Goal: Task Accomplishment & Management: Manage account settings

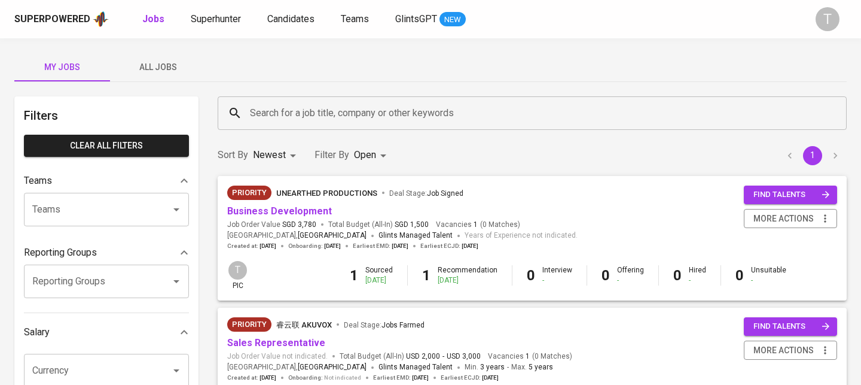
click at [294, 218] on div "Priority Unearthed Productions Deal Stage : Job Signed Business Development Job…" at bounding box center [402, 217] width 351 height 65
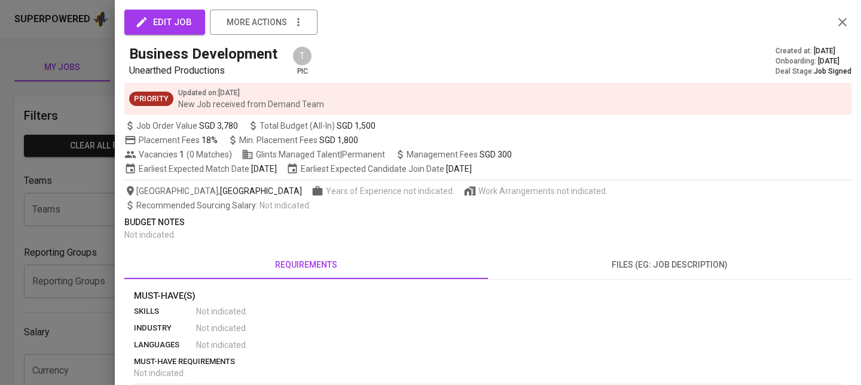
click at [135, 230] on span "Not indicated ." at bounding box center [149, 235] width 51 height 10
click at [106, 223] on div at bounding box center [430, 192] width 861 height 385
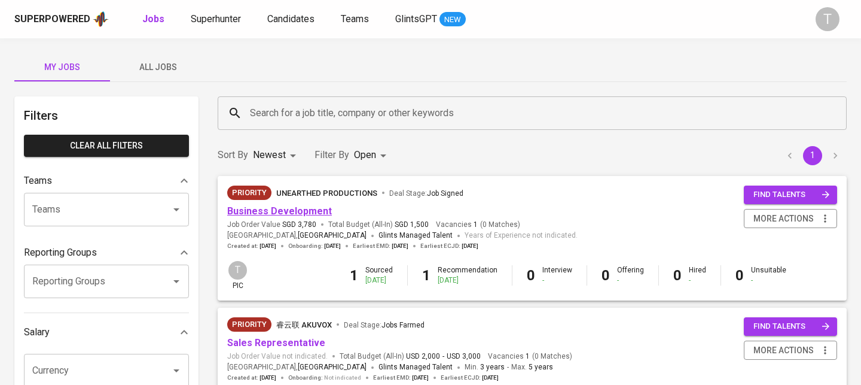
click at [316, 212] on link "Business Development" at bounding box center [279, 210] width 105 height 11
click at [275, 14] on span "Candidates" at bounding box center [290, 18] width 47 height 11
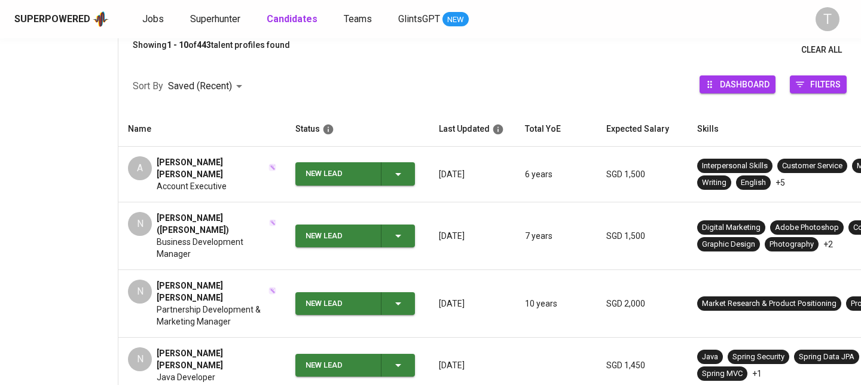
scroll to position [150, 0]
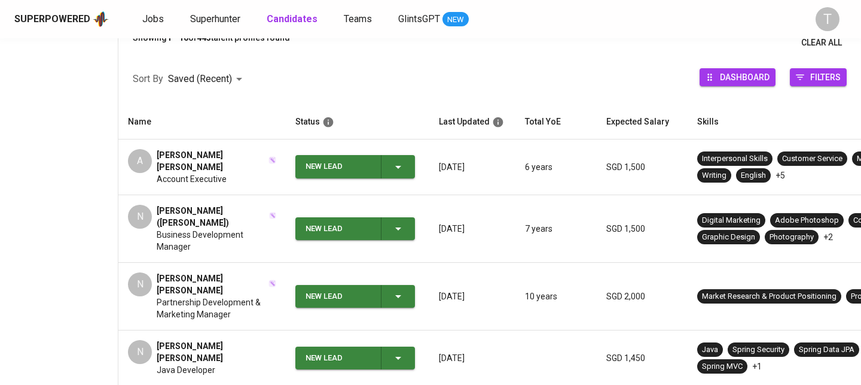
click at [261, 228] on span "Business Development Manager" at bounding box center [217, 240] width 120 height 24
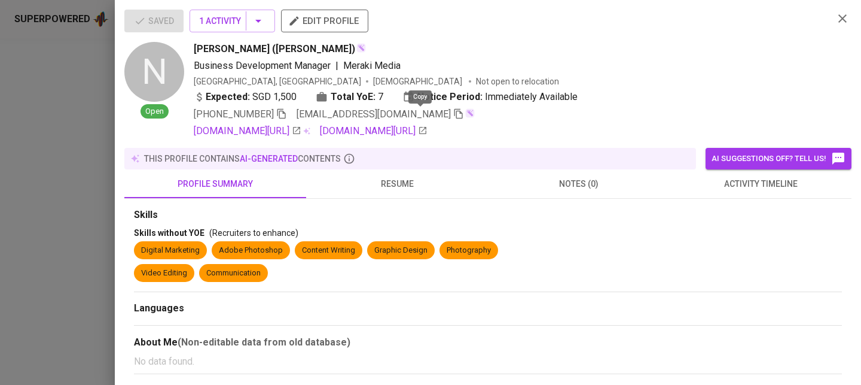
click at [453, 115] on icon "button" at bounding box center [458, 113] width 11 height 11
click at [98, 246] on div at bounding box center [430, 192] width 861 height 385
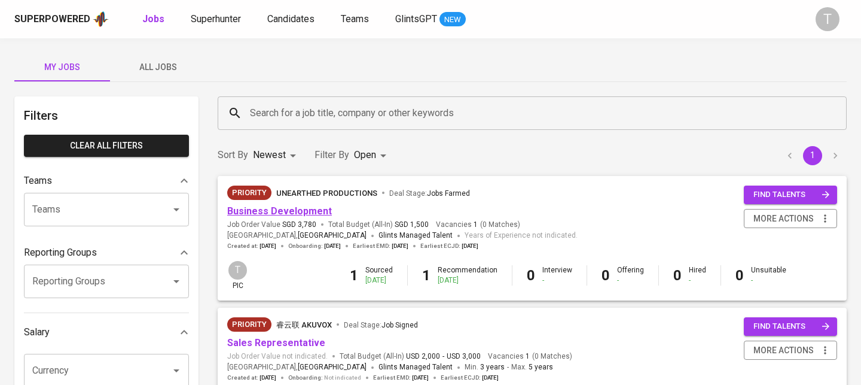
click at [305, 209] on link "Business Development" at bounding box center [279, 210] width 105 height 11
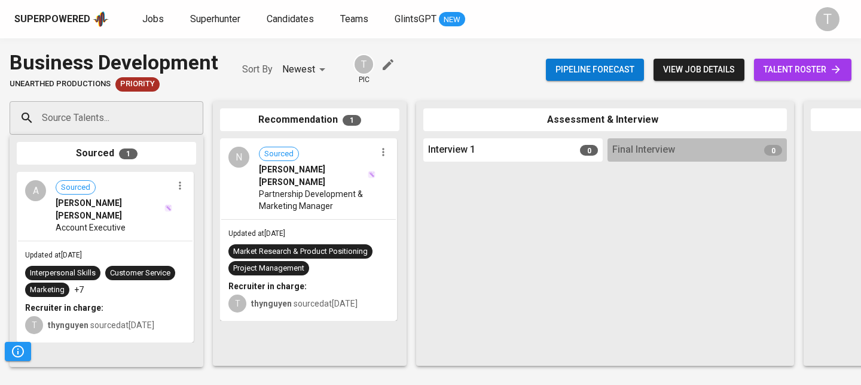
click at [170, 139] on div "Sourced 1 A Sourced [PERSON_NAME] [PERSON_NAME] Account Executive Updated at [D…" at bounding box center [107, 251] width 194 height 232
click at [170, 127] on div "Source Talents..." at bounding box center [107, 117] width 194 height 33
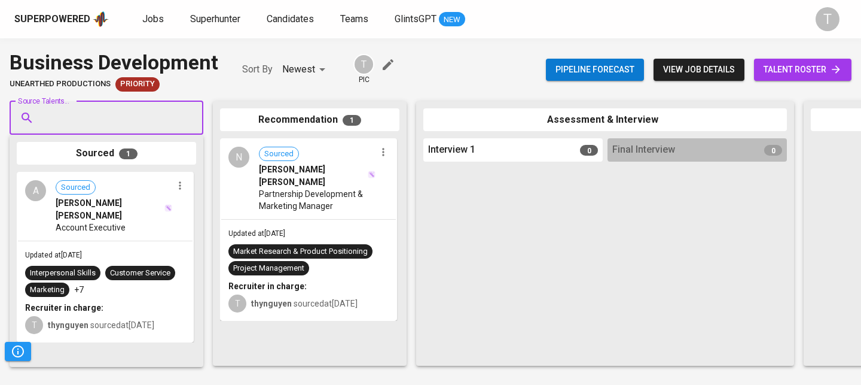
paste input "[EMAIL_ADDRESS][DOMAIN_NAME]"
type input "[EMAIL_ADDRESS][DOMAIN_NAME]"
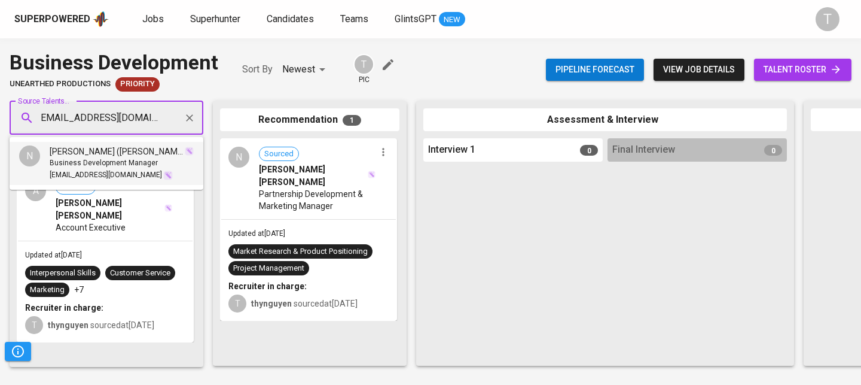
click at [148, 157] on span "Business Development Manager" at bounding box center [104, 163] width 108 height 12
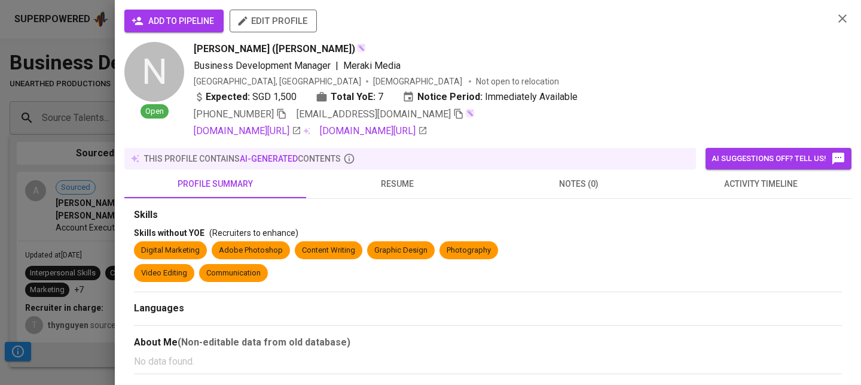
scroll to position [0, 0]
click at [171, 25] on span "add to pipeline" at bounding box center [174, 21] width 80 height 15
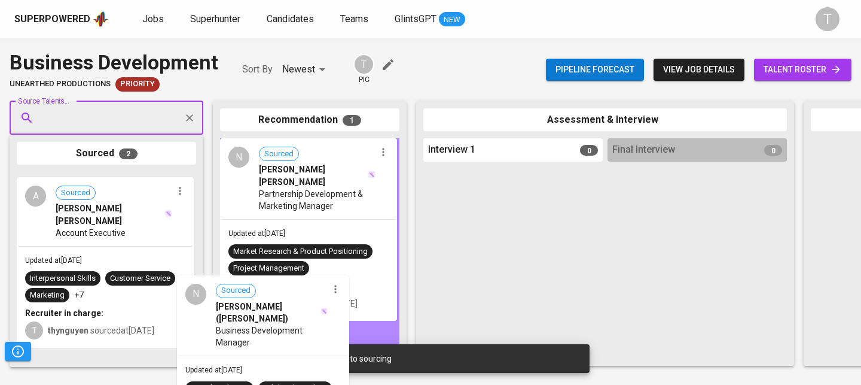
drag, startPoint x: 99, startPoint y: 191, endPoint x: 267, endPoint y: 296, distance: 198.3
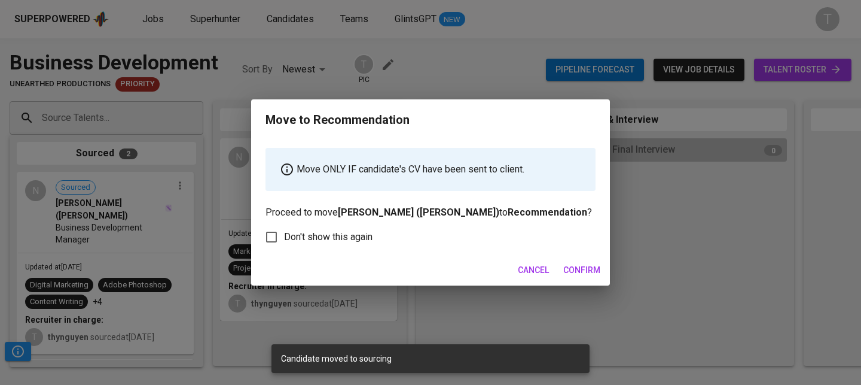
click at [583, 272] on span "Confirm" at bounding box center [581, 270] width 37 height 15
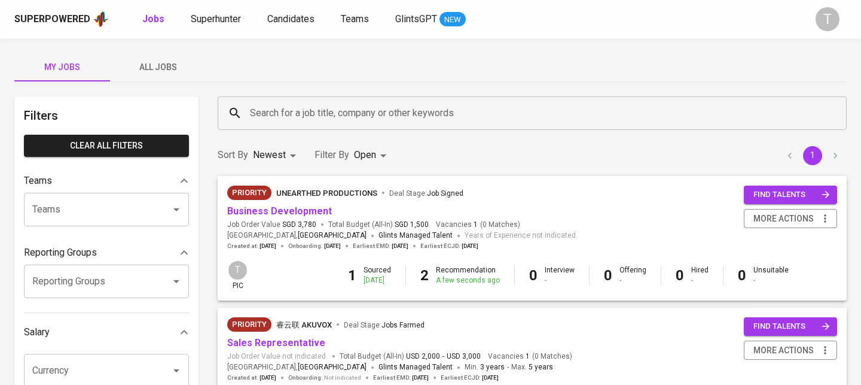
click at [159, 65] on span "All Jobs" at bounding box center [157, 67] width 81 height 15
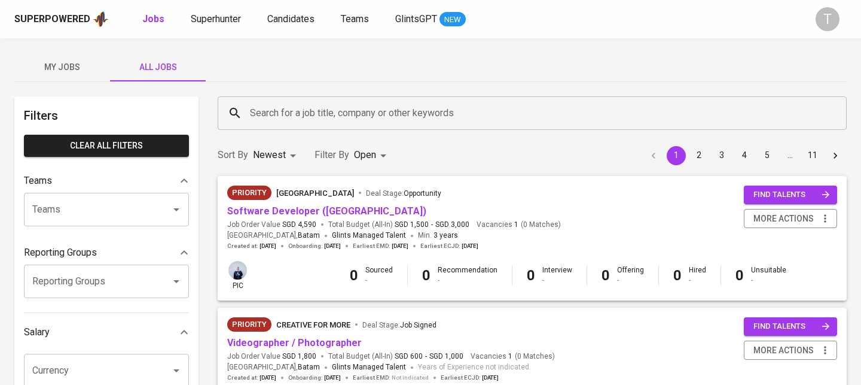
click at [123, 199] on input "Teams" at bounding box center [89, 209] width 121 height 23
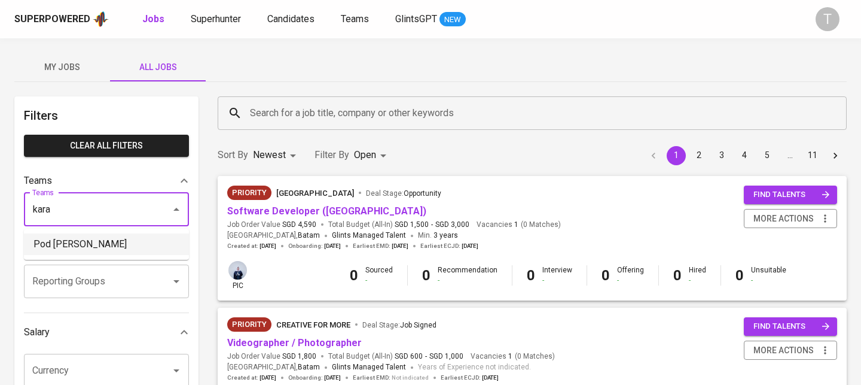
click at [121, 236] on li "Pod [PERSON_NAME]" at bounding box center [106, 244] width 165 height 22
type input "kara"
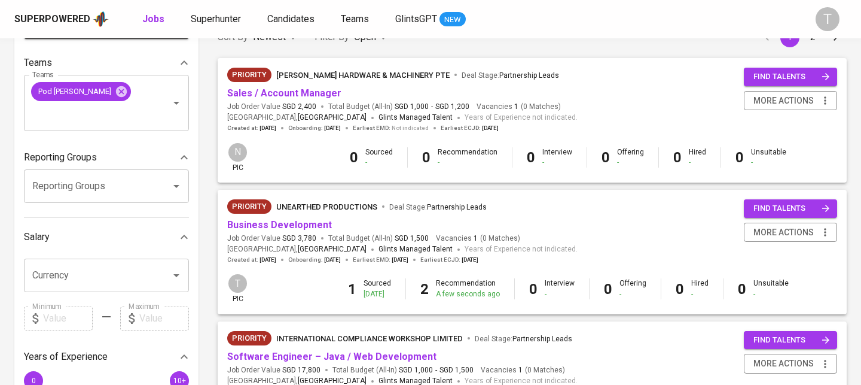
scroll to position [145, 0]
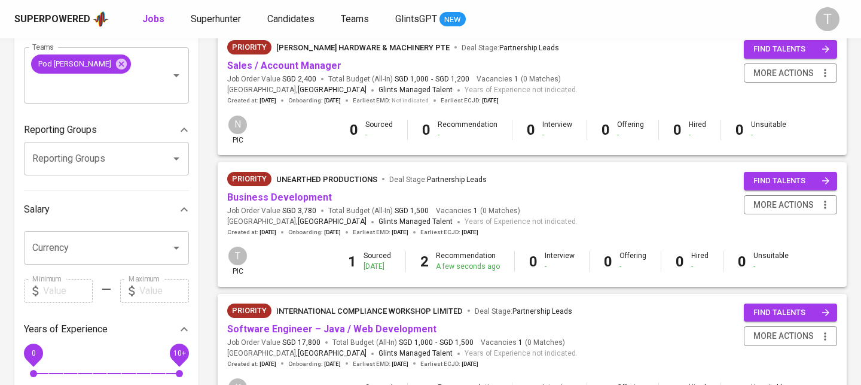
click at [312, 191] on span "Business Development" at bounding box center [279, 198] width 105 height 14
click at [306, 196] on link "Business Development" at bounding box center [279, 196] width 105 height 11
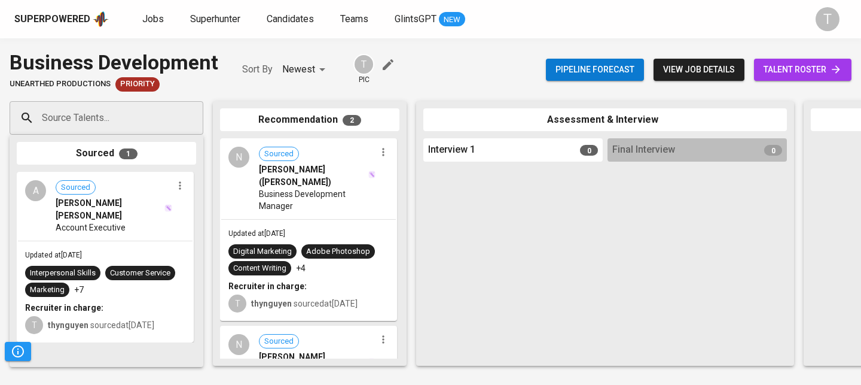
click at [764, 69] on span "talent roster" at bounding box center [803, 69] width 78 height 15
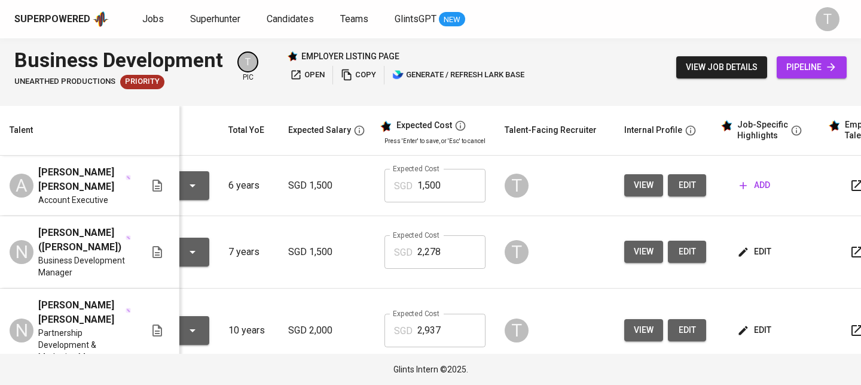
scroll to position [0, 163]
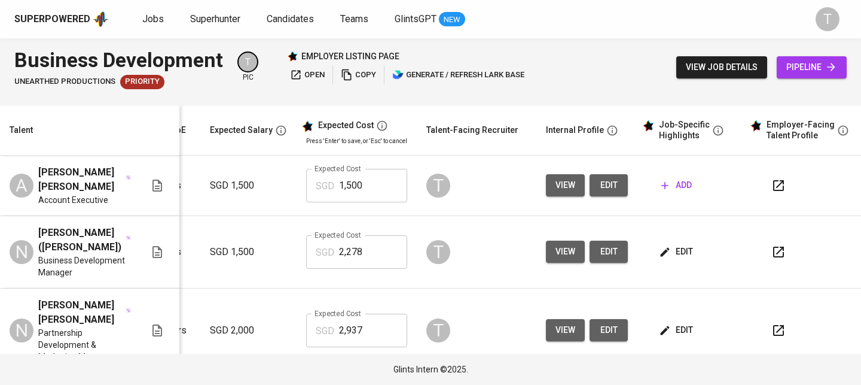
click at [675, 322] on span "edit" at bounding box center [678, 329] width 32 height 15
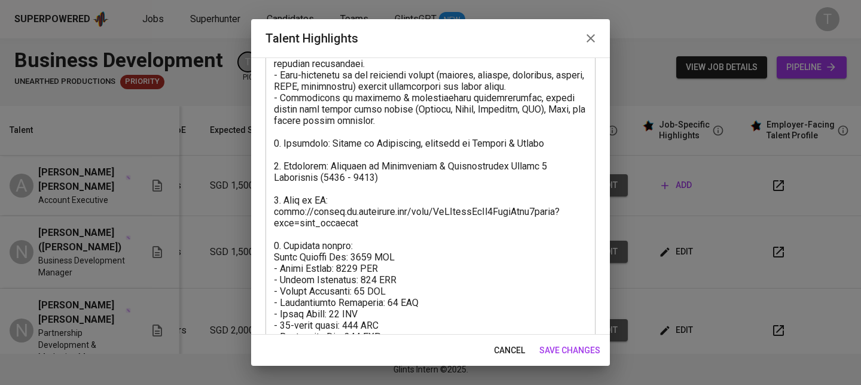
scroll to position [459, 0]
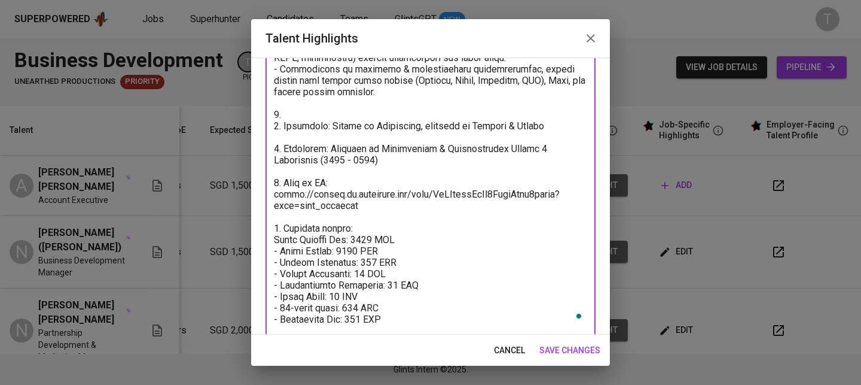
paste textarea "Clients/Partners Vietnam National Administration of Tourism: ATF 2019 [URL][DOM…"
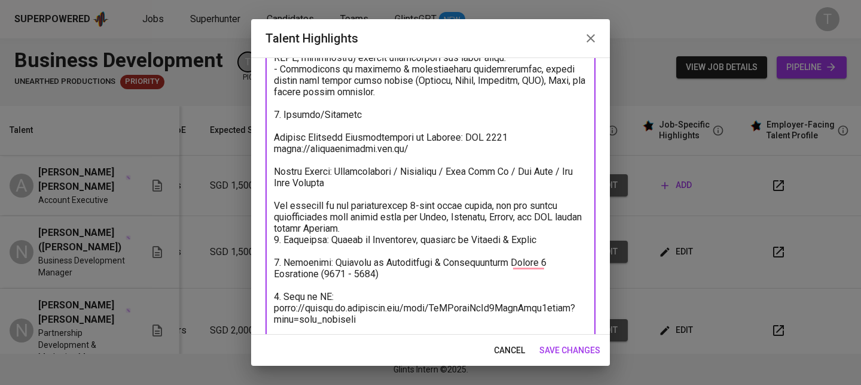
click at [275, 134] on textarea "To enrich screen reader interactions, please activate Accessibility in Grammarl…" at bounding box center [430, 57] width 313 height 761
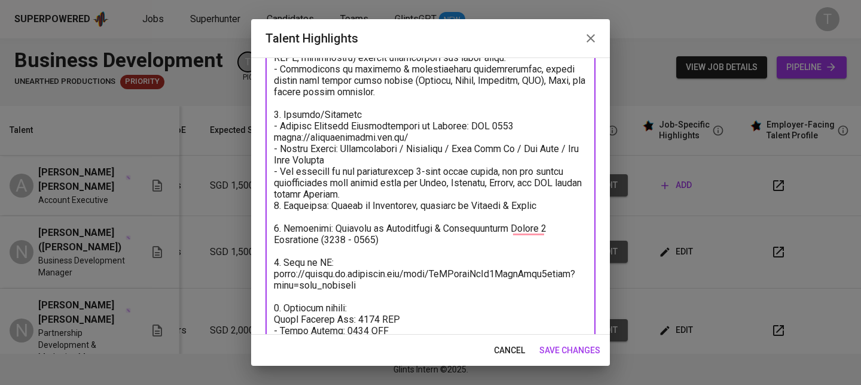
click at [359, 191] on textarea "To enrich screen reader interactions, please activate Accessibility in Grammarl…" at bounding box center [430, 40] width 313 height 727
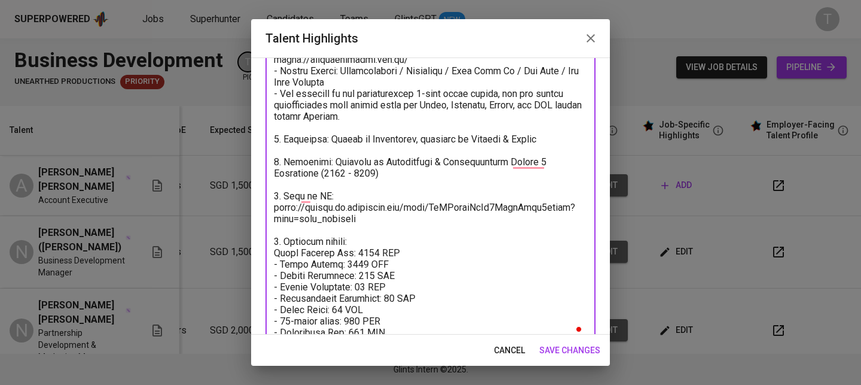
scroll to position [562, 0]
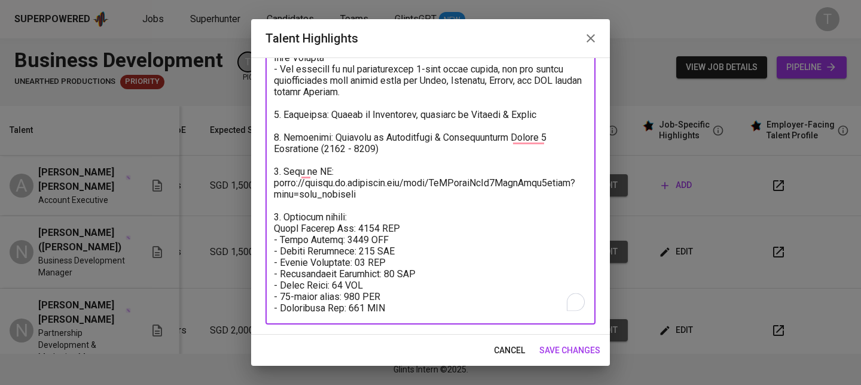
type textarea "2. Loremip do Sitametcon – Adipis Elitse: - 22+ doeiu te incididuntu laboreetdo…"
click at [563, 341] on button "save changes" at bounding box center [570, 350] width 71 height 22
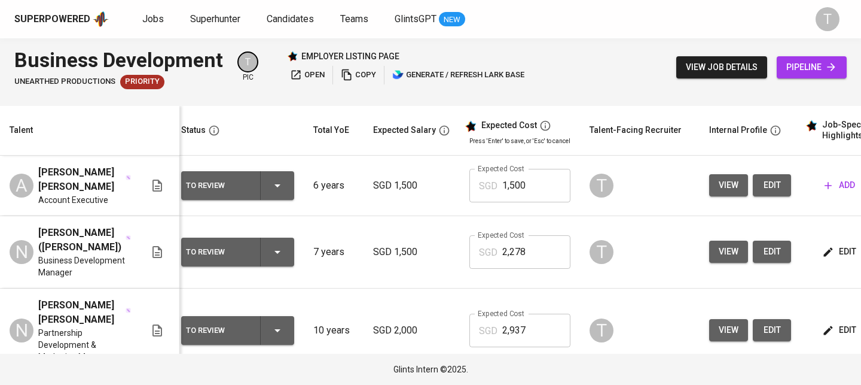
scroll to position [0, 0]
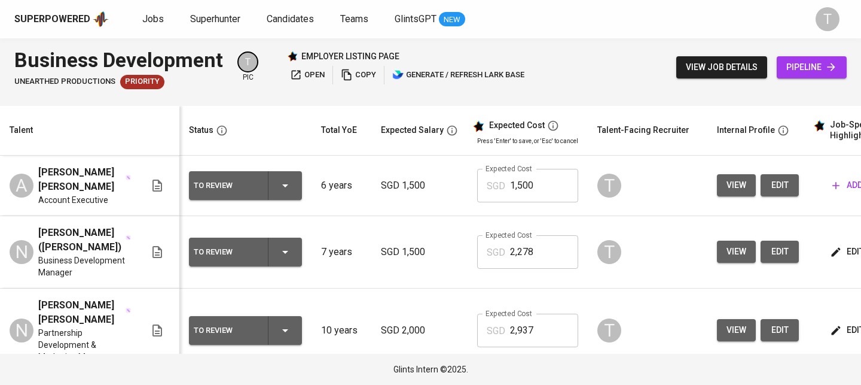
click at [525, 190] on input "1,500" at bounding box center [544, 185] width 68 height 33
type input "2,278"
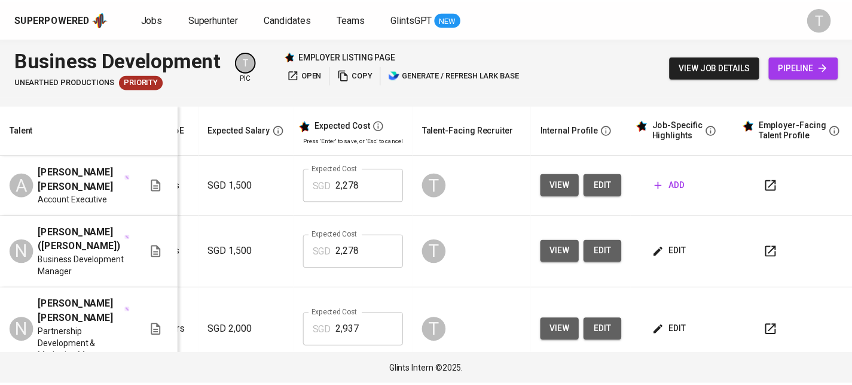
scroll to position [0, 171]
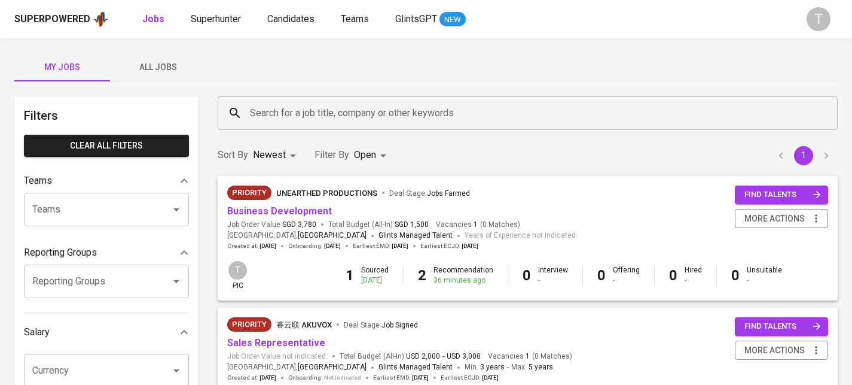
click at [183, 72] on span "All Jobs" at bounding box center [157, 67] width 81 height 15
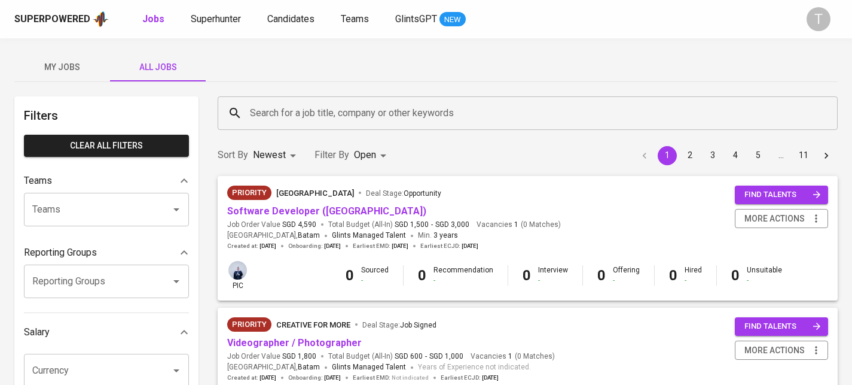
click at [103, 223] on div "Teams" at bounding box center [106, 209] width 165 height 33
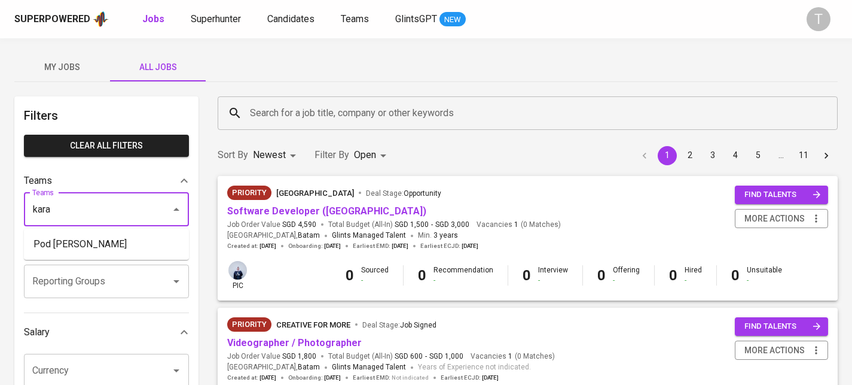
click at [132, 236] on li "Pod [PERSON_NAME]" at bounding box center [106, 244] width 165 height 22
type input "kara"
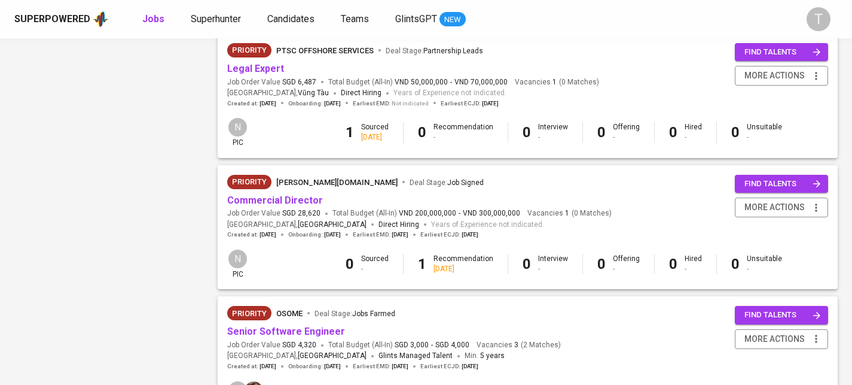
scroll to position [1183, 0]
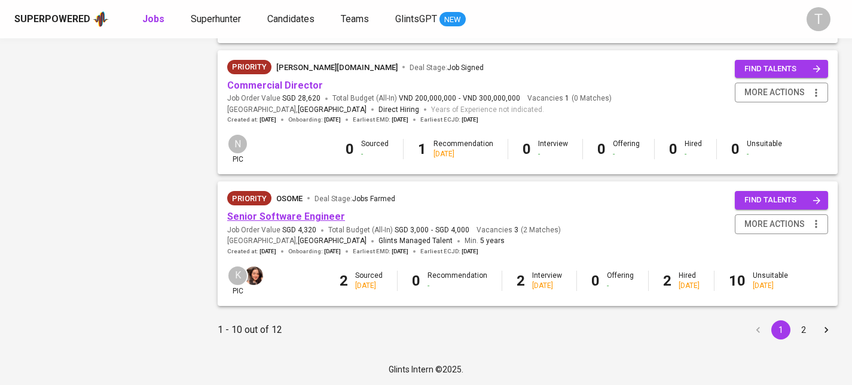
click at [318, 214] on link "Senior Software Engineer" at bounding box center [286, 216] width 118 height 11
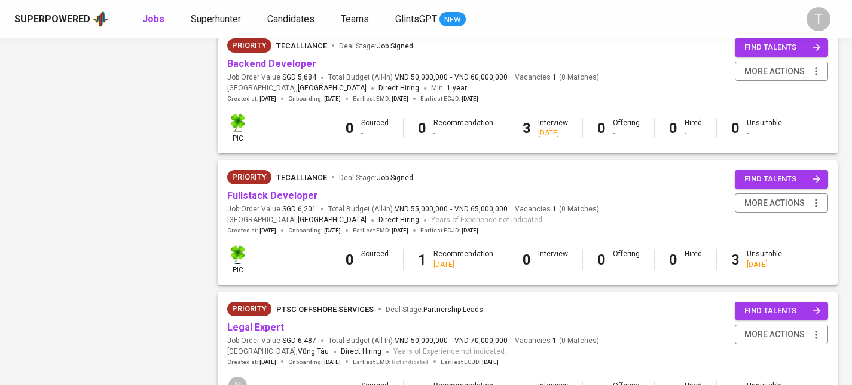
scroll to position [807, 0]
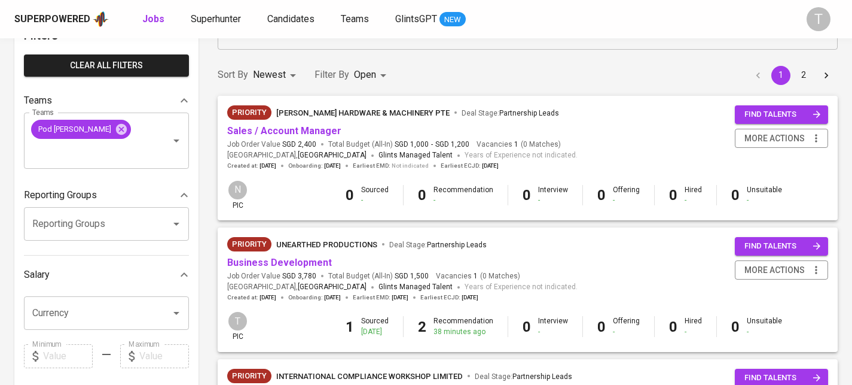
scroll to position [100, 0]
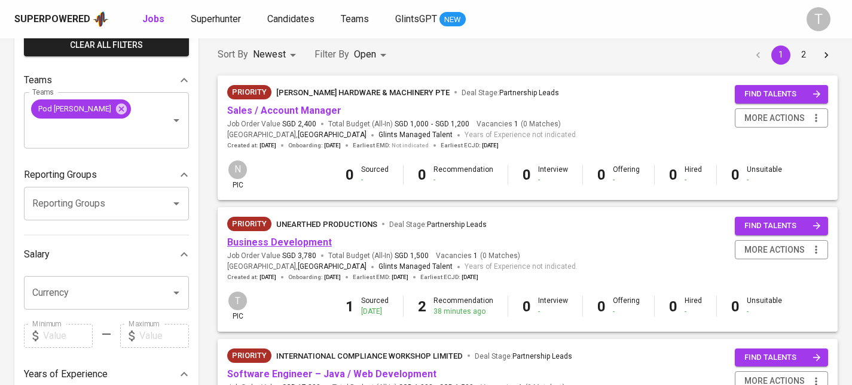
click at [267, 240] on link "Business Development" at bounding box center [279, 241] width 105 height 11
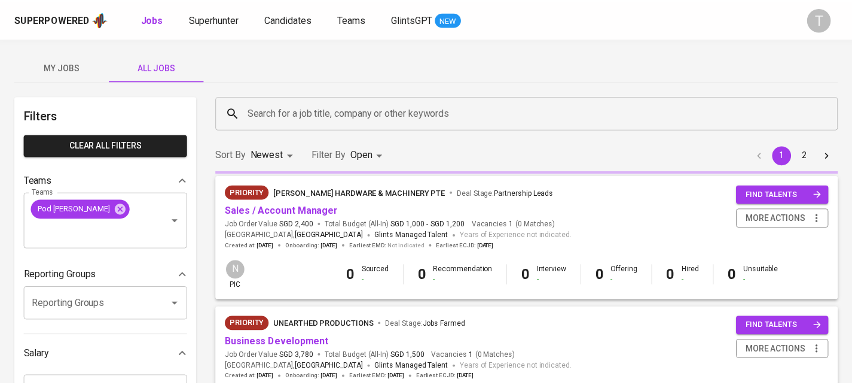
scroll to position [100, 0]
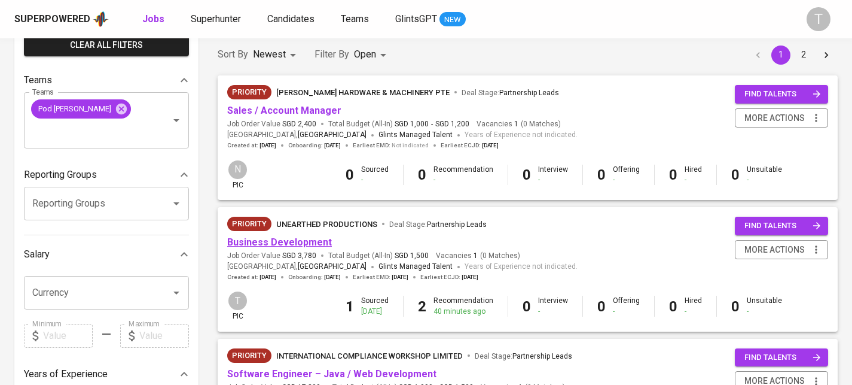
click at [309, 245] on link "Business Development" at bounding box center [279, 241] width 105 height 11
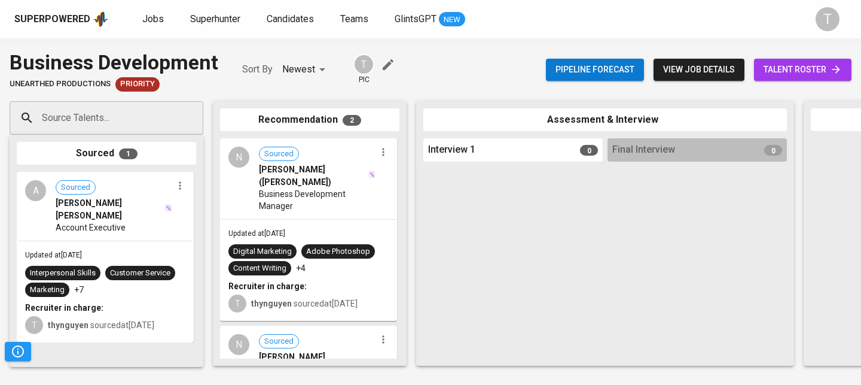
scroll to position [145, 0]
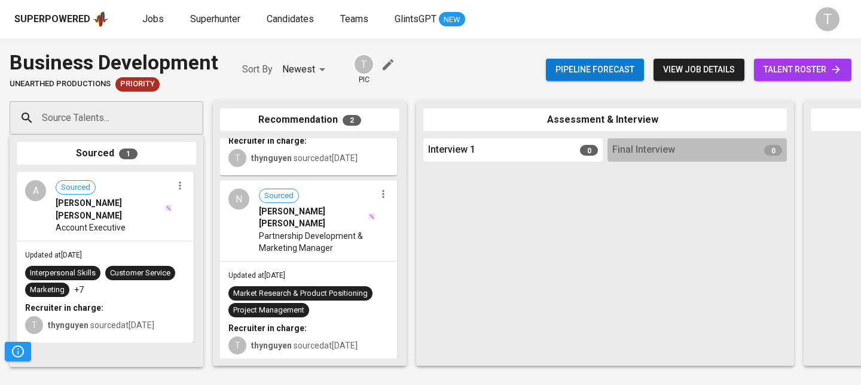
click at [699, 64] on span "view job details" at bounding box center [699, 69] width 72 height 15
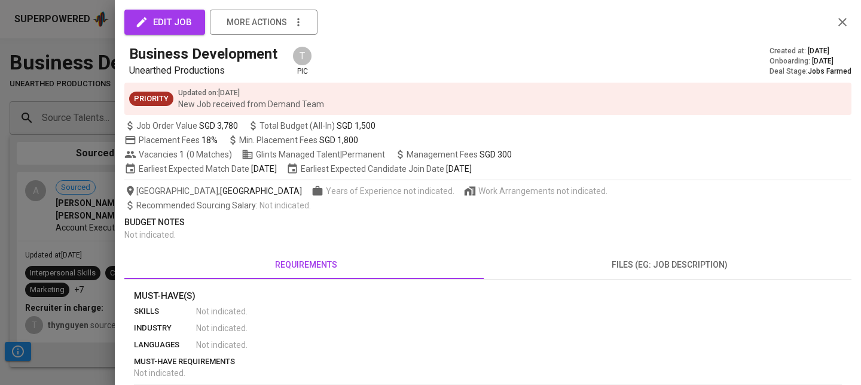
click at [77, 187] on div at bounding box center [430, 192] width 861 height 385
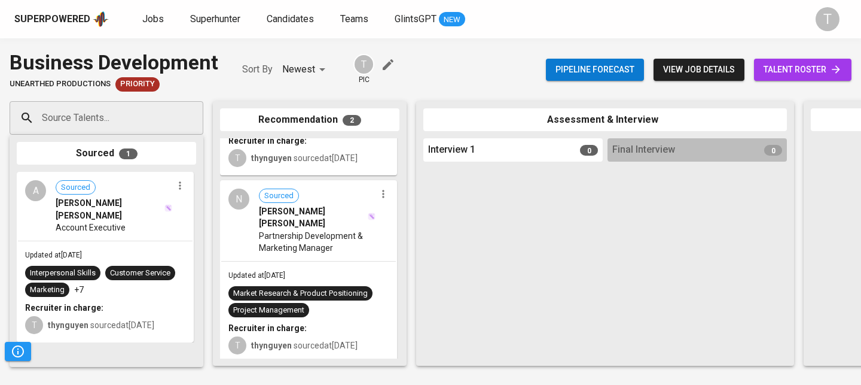
click at [718, 62] on span "view job details" at bounding box center [699, 69] width 72 height 15
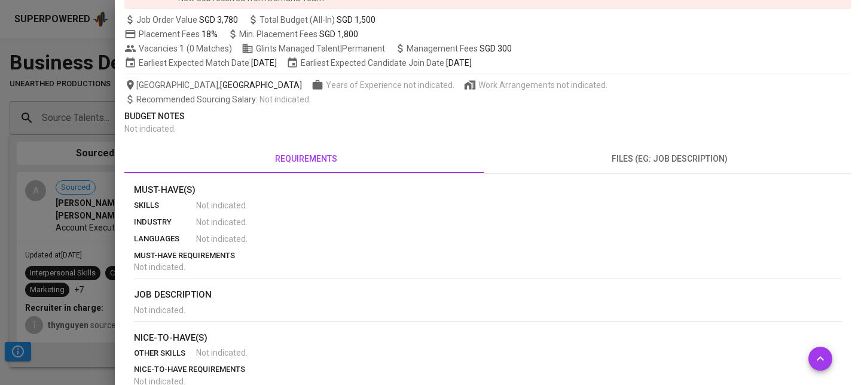
scroll to position [105, 0]
click at [99, 116] on div at bounding box center [430, 192] width 861 height 385
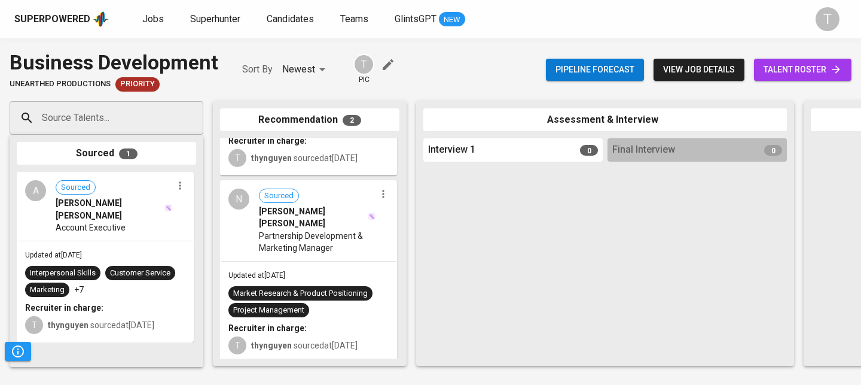
click at [809, 72] on span "talent roster" at bounding box center [803, 69] width 78 height 15
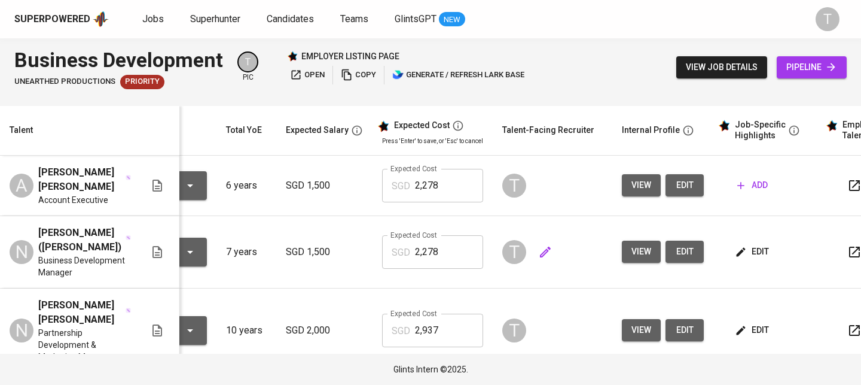
scroll to position [0, 163]
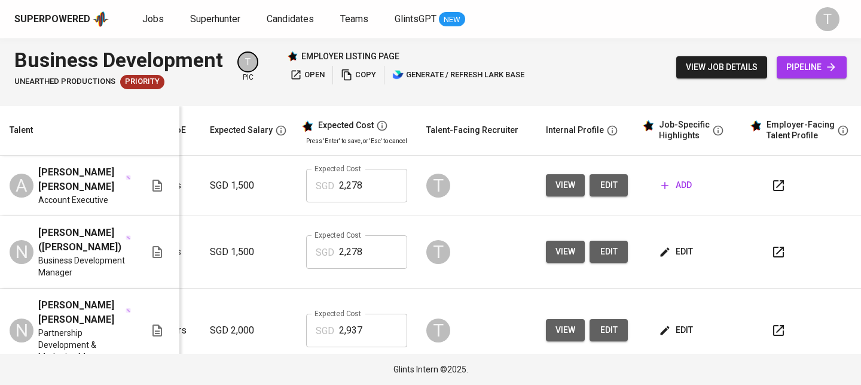
click at [683, 185] on span "add" at bounding box center [677, 185] width 31 height 15
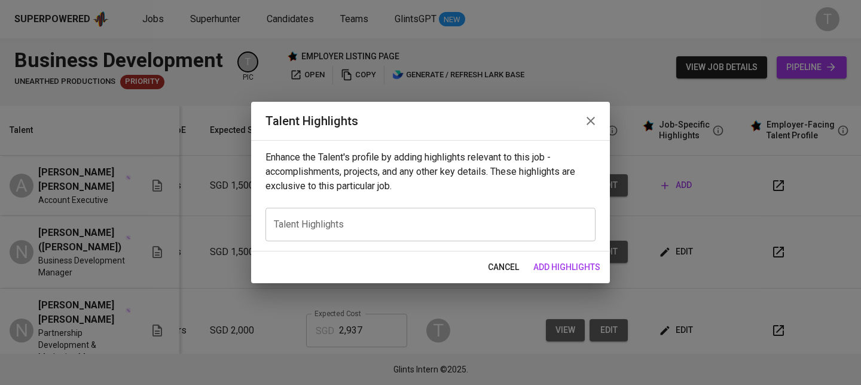
click at [587, 117] on icon "button" at bounding box center [591, 121] width 14 height 14
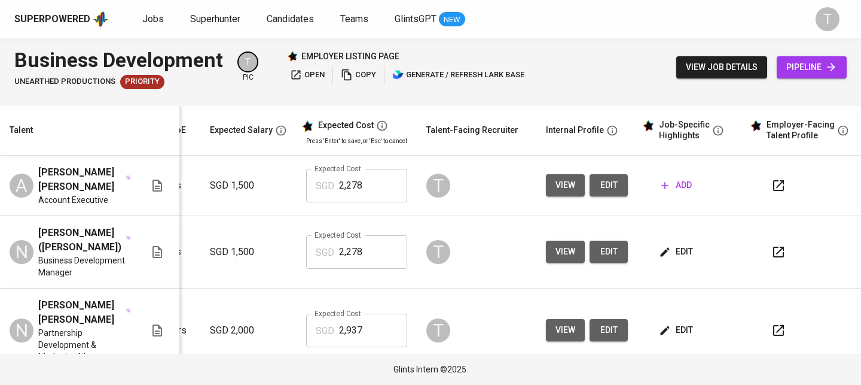
click at [764, 239] on button "button" at bounding box center [778, 251] width 29 height 29
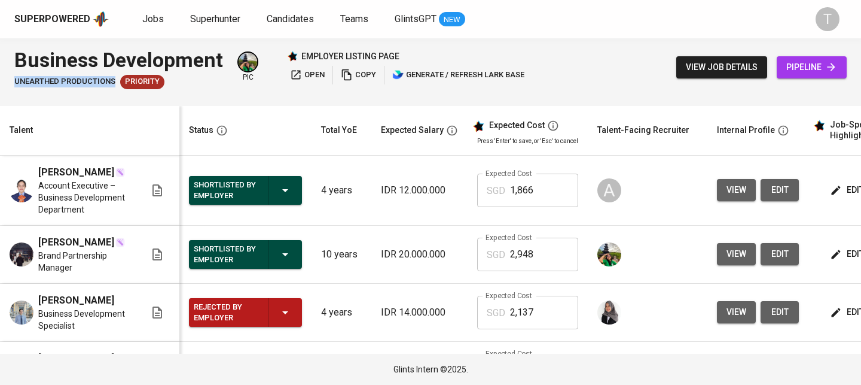
click at [112, 80] on div "Business Development Unearthed Productions Priority pic employer listing page o…" at bounding box center [430, 67] width 861 height 58
copy span "Unearthed Productions"
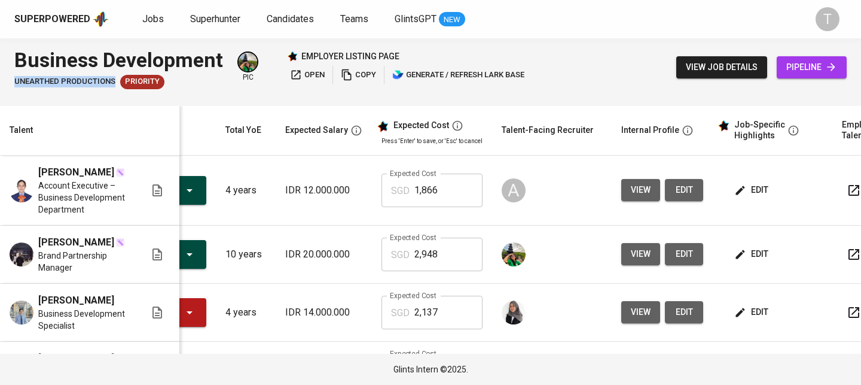
scroll to position [0, 163]
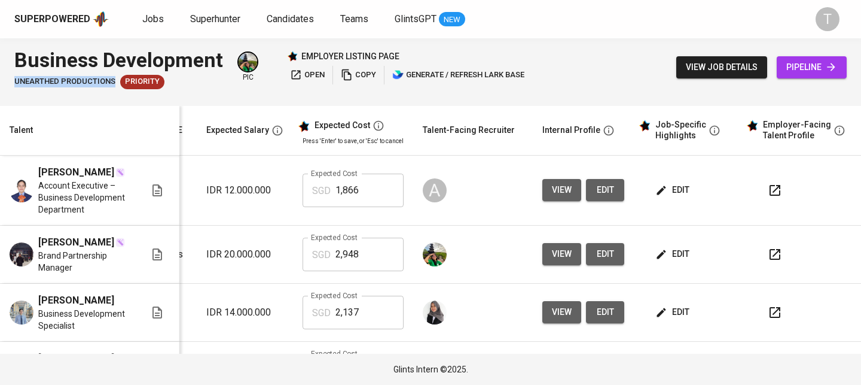
click at [768, 193] on icon "button" at bounding box center [775, 190] width 14 height 14
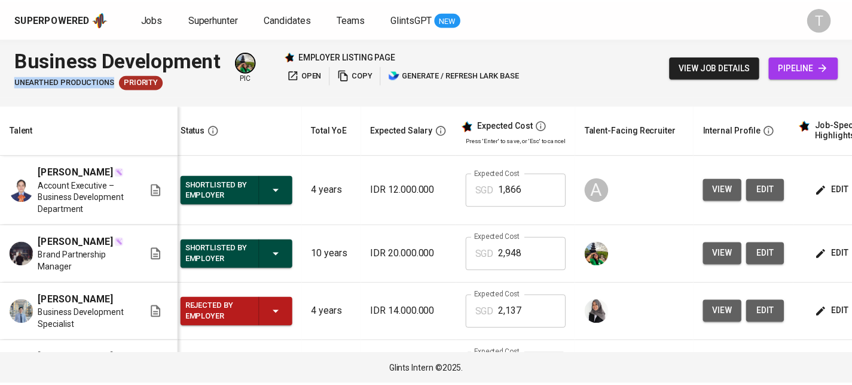
scroll to position [0, 0]
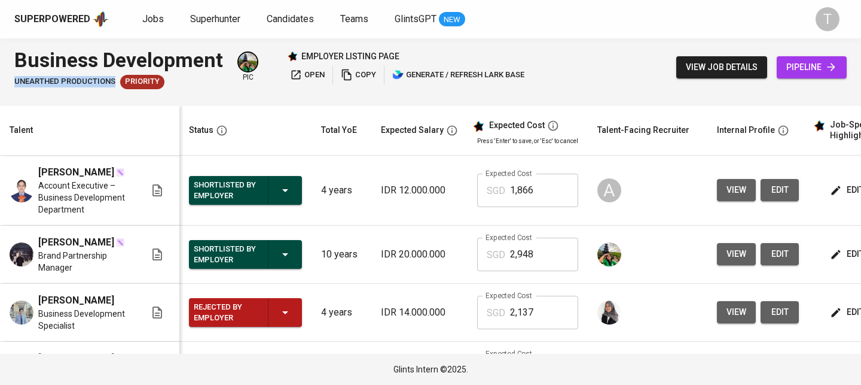
click at [53, 16] on div "Superpowered" at bounding box center [52, 20] width 76 height 14
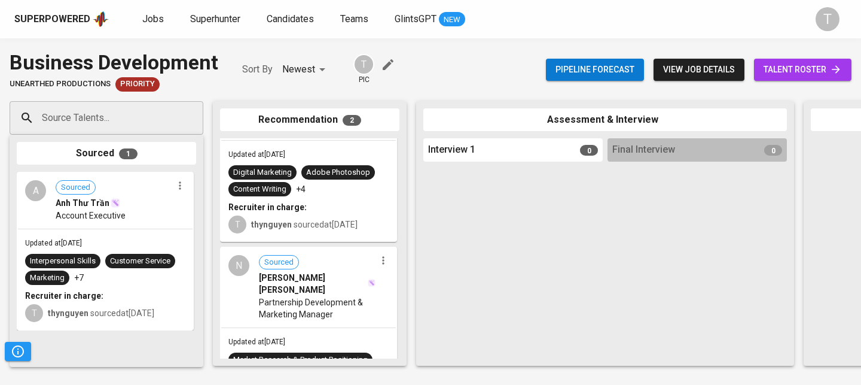
scroll to position [83, 0]
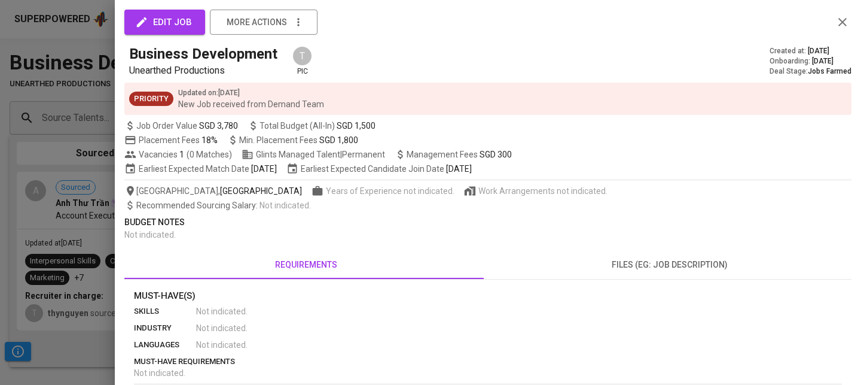
click at [38, 93] on div at bounding box center [430, 192] width 861 height 385
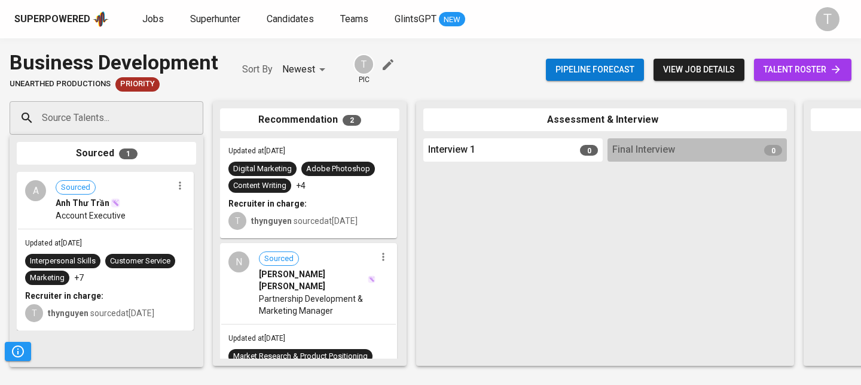
click at [57, 64] on div "Business Development" at bounding box center [114, 62] width 209 height 29
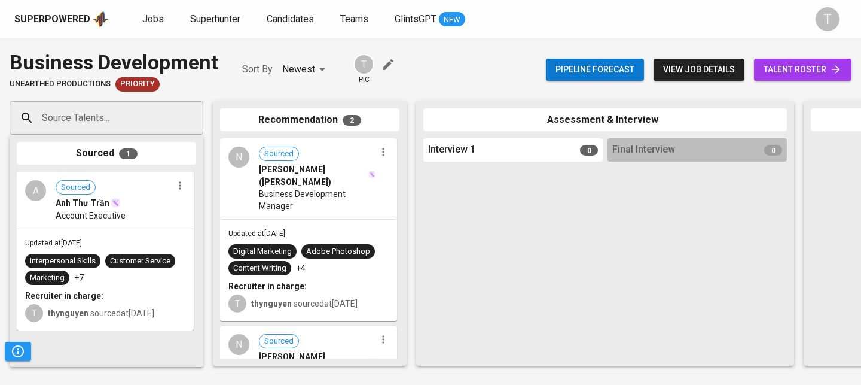
scroll to position [145, 0]
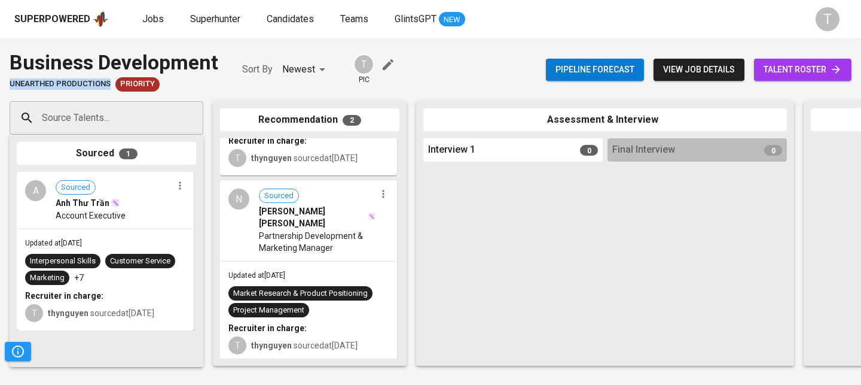
drag, startPoint x: 106, startPoint y: 83, endPoint x: 0, endPoint y: 88, distance: 106.6
click at [0, 88] on div "Business Development Unearthed Productions Priority Sort By Newest NEWEST T pic…" at bounding box center [430, 70] width 861 height 44
copy span "Unearthed Productions"
